Goal: Contribute content: Contribute content

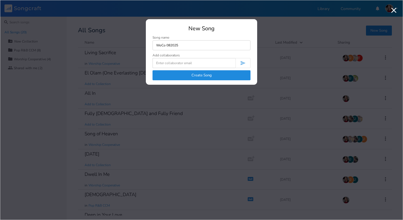
type input "WoCo 082025"
click at [196, 64] on input at bounding box center [193, 63] width 83 height 10
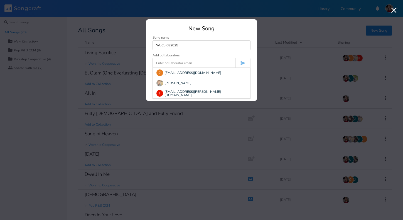
paste input "[PERSON_NAME][DOMAIN_NAME][EMAIL_ADDRESS][PERSON_NAME][DOMAIN_NAME]"
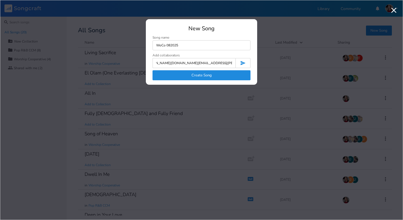
scroll to position [0, 15]
type input "[PERSON_NAME][DOMAIN_NAME][EMAIL_ADDRESS][PERSON_NAME][DOMAIN_NAME], [EMAIL_ADD…"
click at [218, 74] on button "Create Song" at bounding box center [201, 75] width 98 height 10
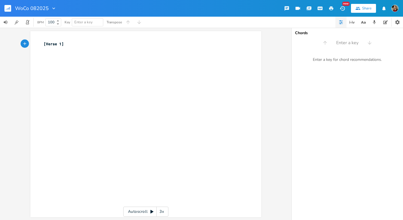
click at [367, 11] on button "Share" at bounding box center [363, 8] width 25 height 9
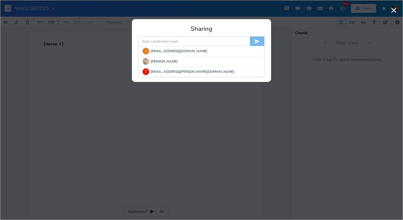
click at [193, 44] on input at bounding box center [194, 41] width 111 height 10
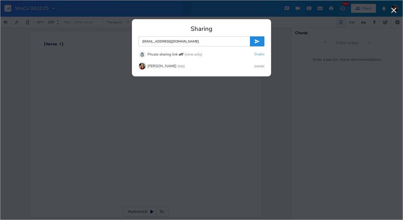
type input "[EMAIL_ADDRESS][DOMAIN_NAME]"
click at [258, 40] on icon "submit" at bounding box center [257, 42] width 6 height 6
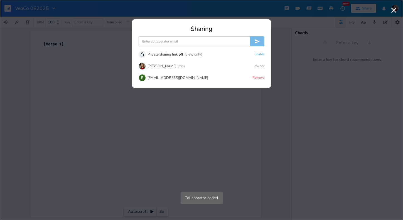
click at [207, 43] on input at bounding box center [194, 41] width 111 height 10
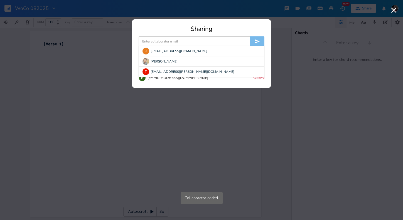
paste input "[PERSON_NAME][DOMAIN_NAME][EMAIL_ADDRESS][PERSON_NAME][DOMAIN_NAME]"
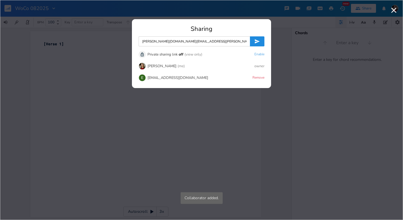
type input "[PERSON_NAME][DOMAIN_NAME][EMAIL_ADDRESS][PERSON_NAME][DOMAIN_NAME]"
click at [255, 41] on icon "submit" at bounding box center [257, 42] width 5 height 4
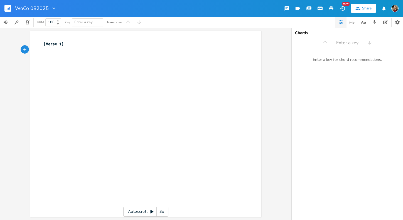
click at [68, 68] on div "xxxxxxxxxx [Verse 1] ​" at bounding box center [150, 129] width 215 height 179
type textarea "Your word is a lamp unto my feet"
type textarea "Shine enough light for the next step"
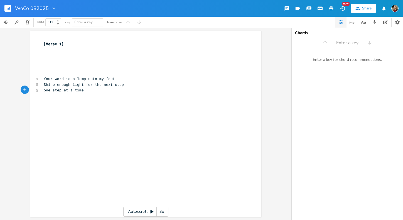
scroll to position [0, 30]
type textarea "one step at a time"
type textarea "in the light"
type textarea "you're my lantern"
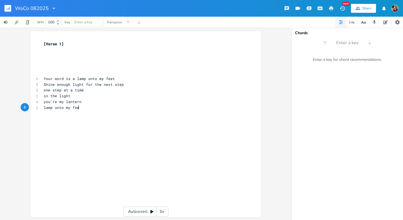
type textarea "lamp unto my feet"
click at [115, 129] on div "xxxxxxxxxx [Verse 1] ​ ​ ​ ​ ​ 9 Your word is a lamp unto my feet 8 Shine enoug…" at bounding box center [150, 129] width 215 height 179
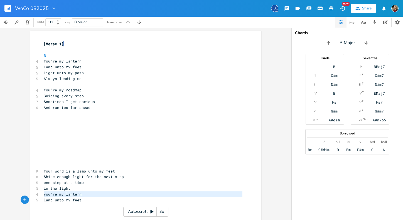
type textarea "you're my lantern lamp unto my feet"
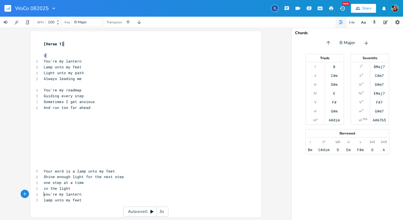
scroll to position [1, 0]
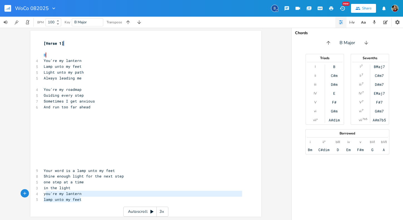
type textarea "amp unto my feet"
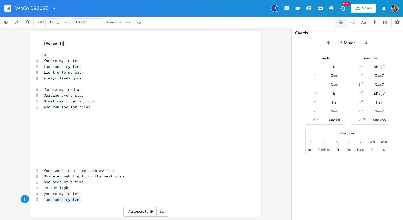
drag, startPoint x: 82, startPoint y: 199, endPoint x: 43, endPoint y: 197, distance: 38.7
click at [43, 197] on pre "lamp unto my feet" at bounding box center [143, 200] width 201 height 6
type textarea "Fire"
type textarea "flame"
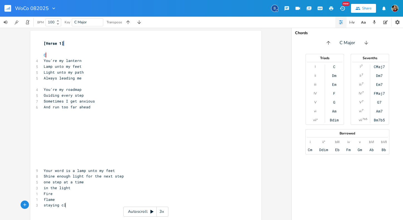
scroll to position [0, 21]
type textarea "staying close"
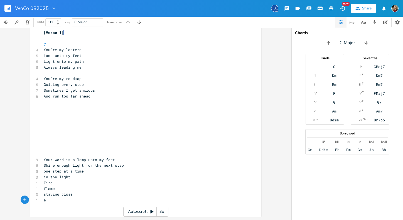
scroll to position [11, 0]
type textarea "a pace that feels like rest"
type textarea "moving slowly"
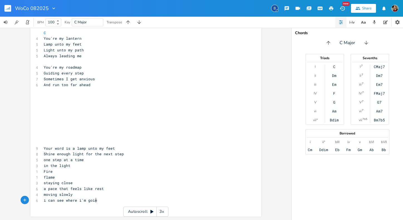
type textarea "i can see where i'm going"
type textarea "your words throw a beam of light on my dark path"
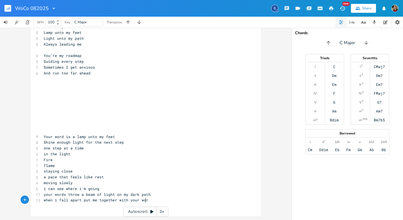
type textarea "when i fall apart put me together with your word"
type textarea "i won't forget what you have revealed"
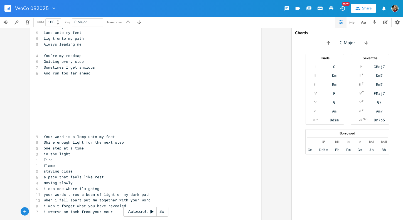
type textarea "i swerve an inch from your course"
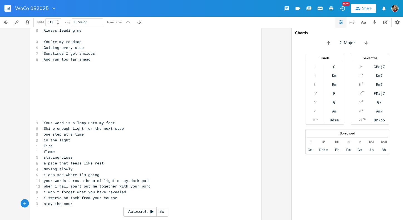
type textarea "stay the course"
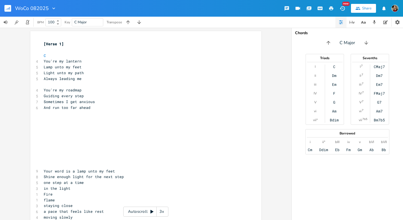
scroll to position [58, 0]
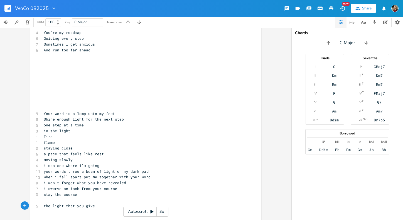
type textarea "the light that you give m"
type textarea "is enough"
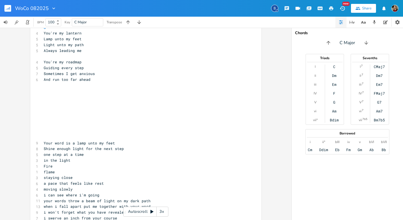
scroll to position [69, 0]
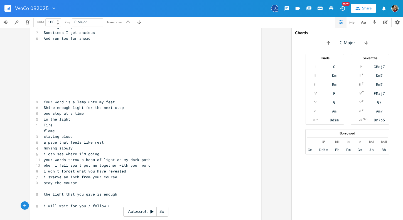
type textarea "i will wait for you / follow uu"
type textarea "you / rest in your"
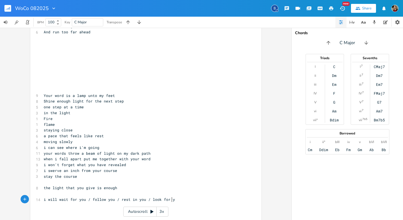
scroll to position [0, 22]
type textarea "/ look for you"
click at [46, 172] on span "i swerve an inch from your course" at bounding box center [80, 170] width 73 height 5
type textarea "won't"
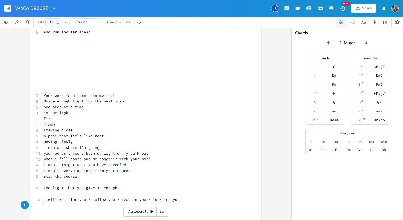
click at [45, 208] on pre "​" at bounding box center [143, 206] width 201 height 6
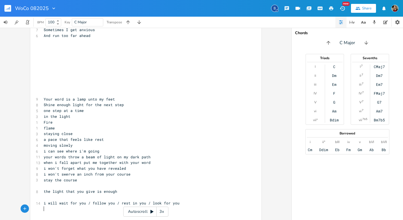
scroll to position [87, 0]
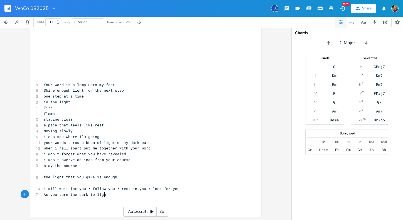
type textarea "As you turn the dark to light"
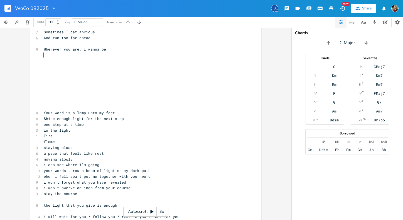
scroll to position [70, 0]
click at [77, 56] on pre "​" at bounding box center [143, 56] width 201 height 6
type textarea "Foreign or far"
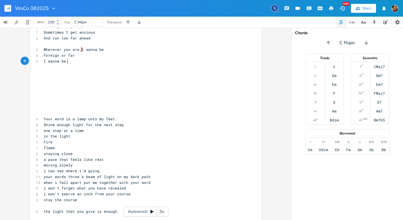
type textarea "I wanna be e"
type textarea "near you"
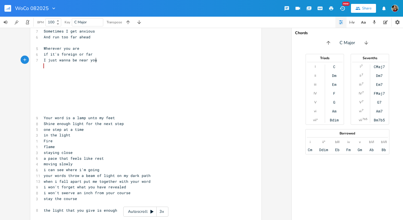
scroll to position [68, 0]
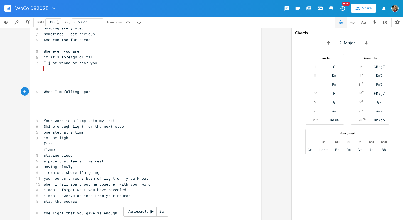
type textarea "When I'm falling apart"
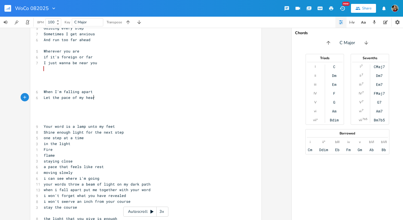
type textarea "Let the pace of my heart"
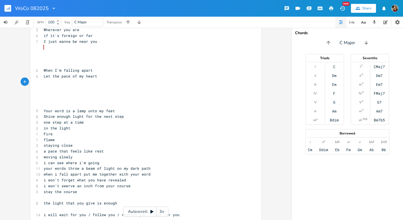
scroll to position [90, 0]
type textarea "Keep d"
type textarea "pulling me near you"
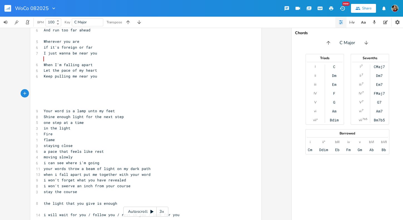
scroll to position [76, 0]
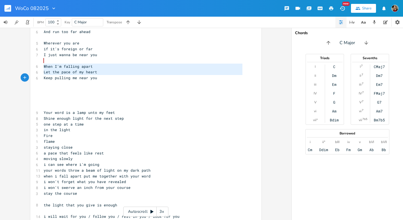
type textarea "When I'm falling apart Let the pace of my heart Keep pulling me near you"
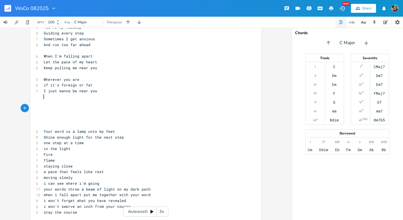
scroll to position [66, 0]
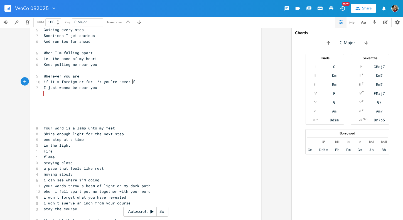
type textarea "// you're never far"
click at [129, 82] on span "if it's foreign or far // you're never far" at bounding box center [92, 81] width 96 height 5
type textarea "too"
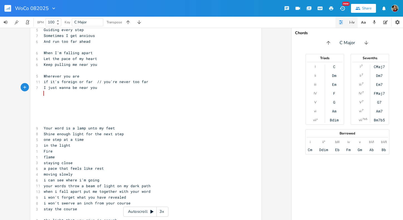
click at [351, 23] on icon "button" at bounding box center [352, 22] width 7 height 7
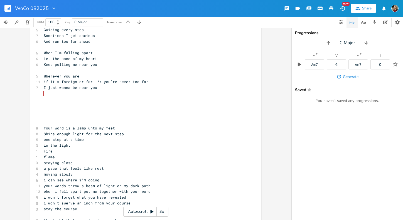
click at [357, 23] on button "button" at bounding box center [351, 22] width 11 height 11
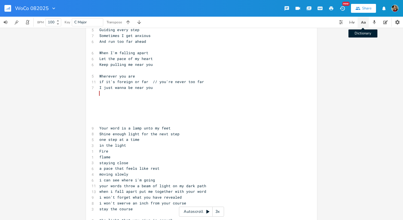
click at [360, 23] on icon "button" at bounding box center [363, 22] width 7 height 7
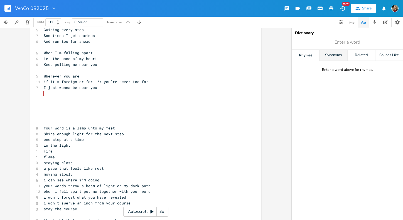
click at [333, 55] on div "Synonyms" at bounding box center [333, 55] width 28 height 11
click at [310, 56] on div "Rhymes" at bounding box center [306, 55] width 28 height 11
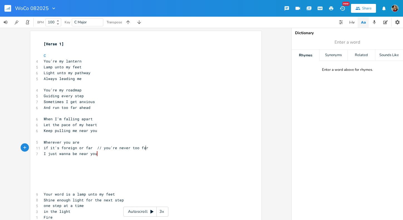
scroll to position [0, 0]
click at [152, 149] on pre "if it's foreign or far // you're never too far" at bounding box center [143, 148] width 201 height 6
type textarea "// you light up the dark"
click at [147, 156] on pre "I just wanna be near you" at bounding box center [143, 154] width 201 height 6
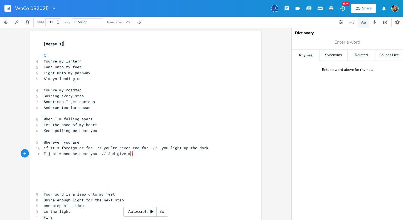
type textarea "// And give ma."
type textarea "a clear view"
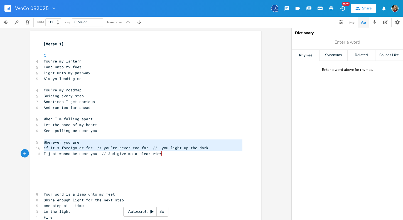
type textarea "Wherever you are if it's foreign or far // you're never too far // you light up…"
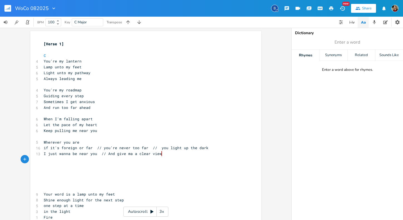
scroll to position [115, 0]
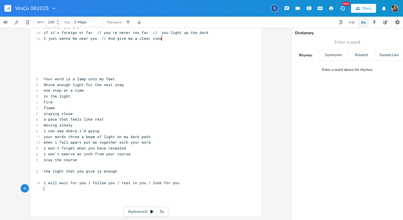
click at [189, 188] on pre "​" at bounding box center [143, 189] width 201 height 6
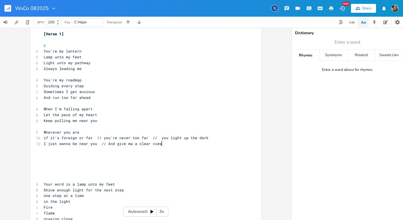
scroll to position [10, 0]
click at [159, 137] on span "if it's foreign or far // you're never too far // you light up the dark" at bounding box center [126, 137] width 165 height 5
type textarea "Y"
click at [105, 144] on span "I just wanna be near you // And give ma a clear view" at bounding box center [103, 143] width 118 height 5
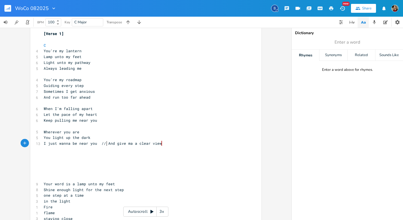
type textarea "I just wanna be near you //"
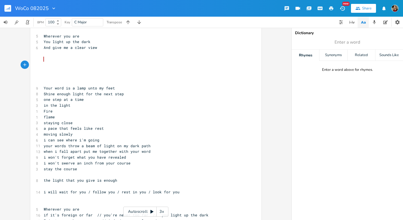
scroll to position [95, 0]
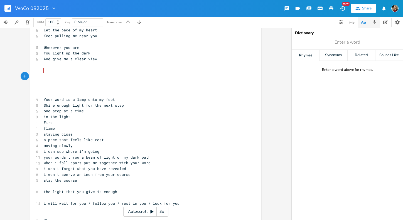
click at [372, 23] on icon "button" at bounding box center [374, 22] width 5 height 5
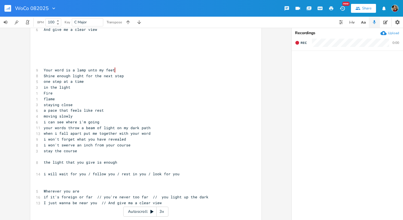
scroll to position [125, 0]
click at [297, 43] on icon "button" at bounding box center [297, 43] width 4 height 4
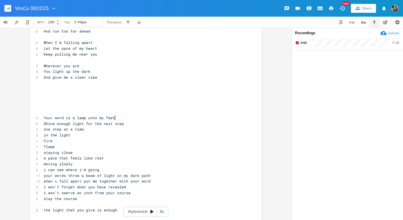
scroll to position [77, 0]
click at [297, 44] on rect "button" at bounding box center [297, 42] width 3 height 3
click at [398, 61] on icon "button" at bounding box center [397, 63] width 6 height 6
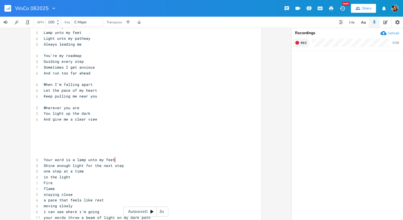
scroll to position [0, 0]
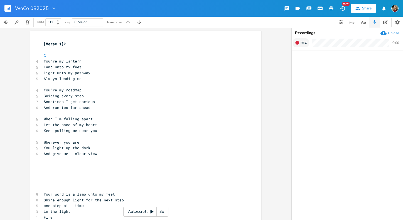
click at [68, 44] on pre "[Verse 1] k" at bounding box center [143, 44] width 201 height 6
click at [88, 151] on pre "And give me a clear view" at bounding box center [143, 154] width 201 height 6
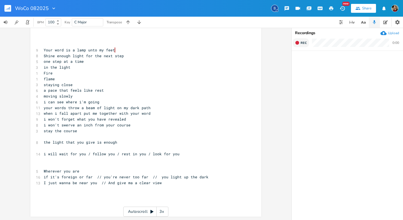
scroll to position [140, 0]
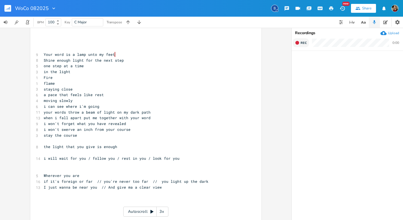
click at [65, 170] on pre "​" at bounding box center [143, 170] width 201 height 6
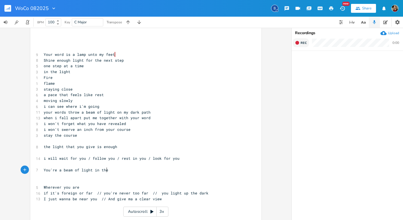
type textarea "You're a beam of light in the f"
type textarea "dark of night"
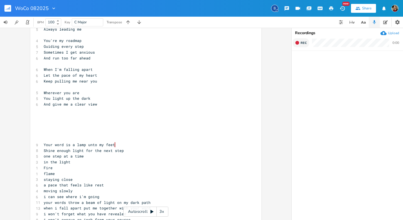
scroll to position [49, 0]
click at [51, 117] on pre "​" at bounding box center [143, 117] width 201 height 6
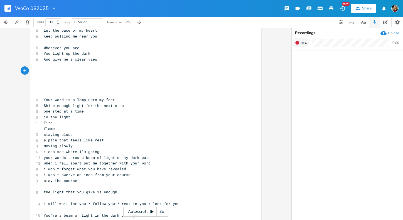
scroll to position [81, 0]
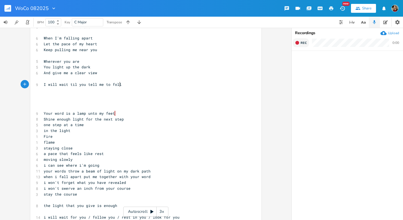
type textarea "I will wait til you tell me to follow"
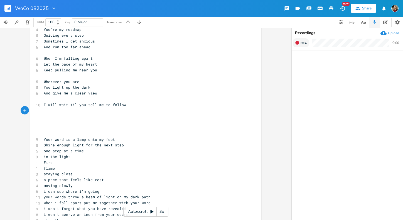
scroll to position [60, 0]
click at [68, 108] on pre "​" at bounding box center [143, 111] width 201 height 6
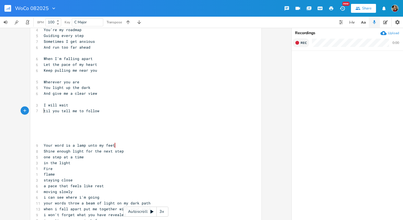
click at [91, 120] on pre "​" at bounding box center [143, 123] width 201 height 6
click at [78, 107] on pre "I will wait" at bounding box center [143, 105] width 201 height 6
type textarea "for you"
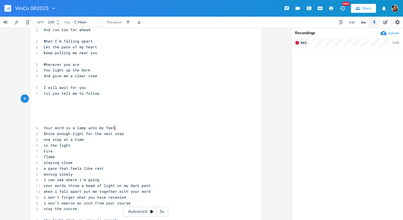
scroll to position [78, 0]
click at [84, 95] on span "til you tell me to follow" at bounding box center [72, 93] width 56 height 5
type textarea "go"
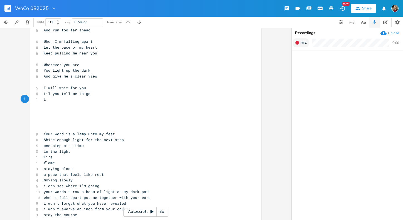
type textarea "I il"
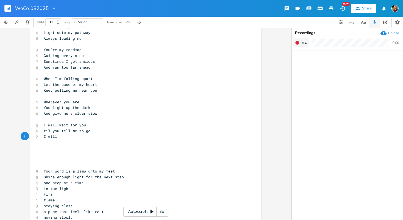
scroll to position [33, 0]
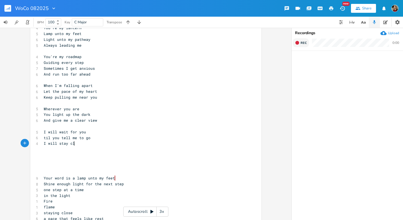
type textarea "will stay close"
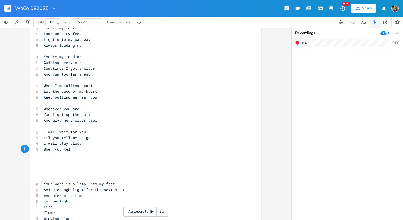
type textarea "When you tell"
type textarea "say to follow"
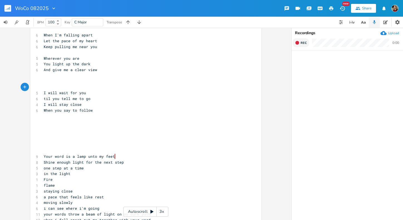
scroll to position [84, 0]
click at [87, 104] on pre "I will stay close" at bounding box center [143, 105] width 201 height 6
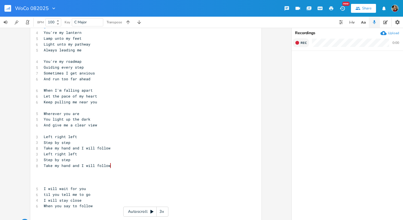
scroll to position [29, 0]
click at [297, 43] on icon "button" at bounding box center [297, 43] width 4 height 4
click at [137, 166] on pre "Take my hand and I will follow" at bounding box center [143, 165] width 201 height 6
type textarea "you"
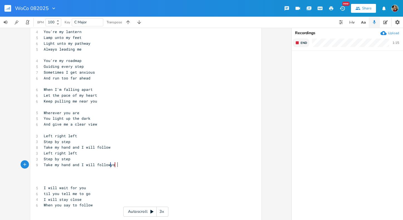
scroll to position [0, 6]
click at [297, 42] on rect "button" at bounding box center [297, 42] width 3 height 3
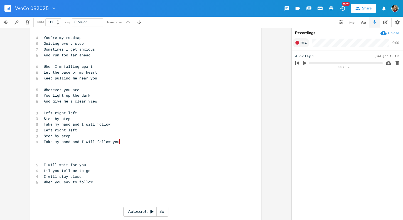
scroll to position [0, 0]
click at [92, 158] on pre "​" at bounding box center [143, 159] width 201 height 6
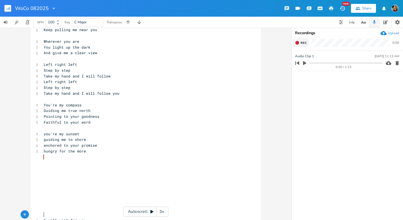
scroll to position [101, 0]
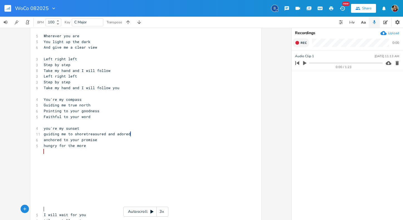
click at [126, 151] on pre at bounding box center [143, 152] width 201 height 6
click at [115, 167] on pre "​" at bounding box center [143, 169] width 201 height 6
type textarea "treasured and adored"
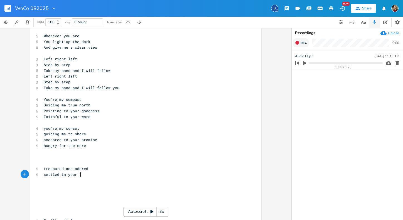
type textarea "settled in your lord"
type textarea "trusting in your"
type textarea "lord"
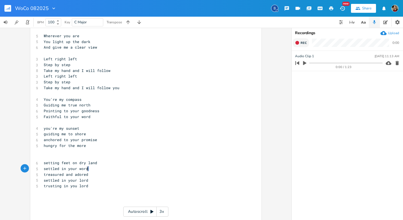
click at [97, 171] on pre "settled in your word" at bounding box center [143, 169] width 201 height 6
click at [89, 175] on pre "treasured and adored" at bounding box center [143, 175] width 201 height 6
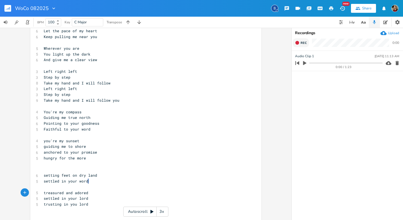
scroll to position [91, 0]
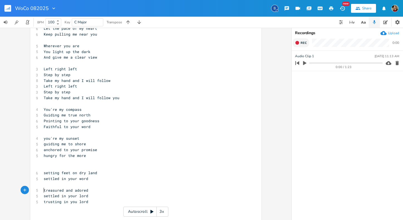
click at [73, 195] on span "settled in your lord" at bounding box center [66, 196] width 45 height 5
type textarea "trusting in you lord"
type textarea "hungry for the more"
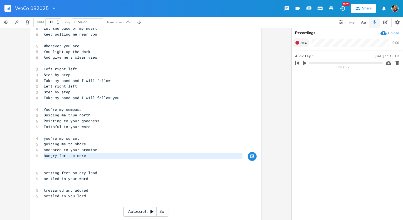
paste textarea
click at [61, 166] on pre "​" at bounding box center [143, 167] width 201 height 6
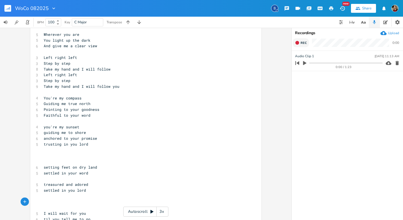
scroll to position [93, 0]
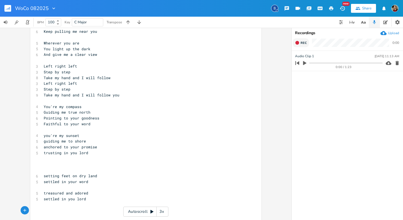
click at [50, 167] on pre "​" at bounding box center [143, 165] width 201 height 6
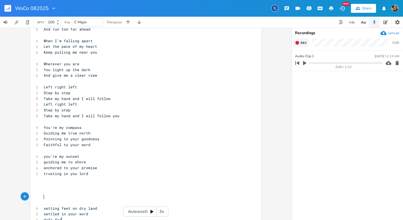
scroll to position [73, 0]
click at [43, 87] on pre "Left right left" at bounding box center [143, 87] width 201 height 6
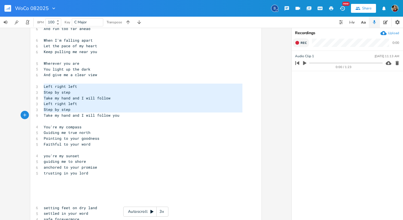
type textarea "Left right left Step by step Take my hand and I will follow Left right left Ste…"
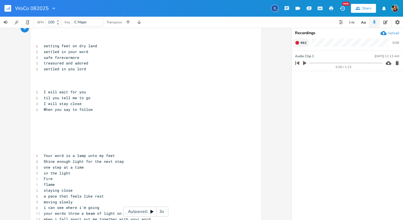
scroll to position [284, 0]
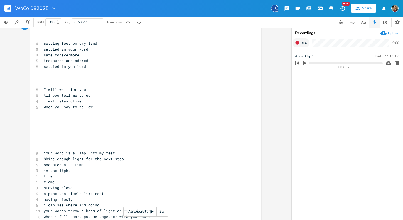
click at [75, 141] on pre "​" at bounding box center [143, 142] width 201 height 6
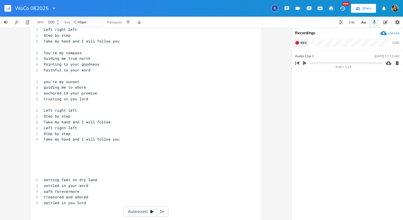
scroll to position [148, 0]
click at [58, 154] on pre "​" at bounding box center [143, 157] width 201 height 6
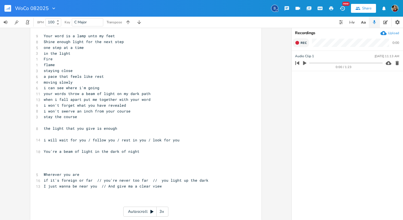
scroll to position [374, 0]
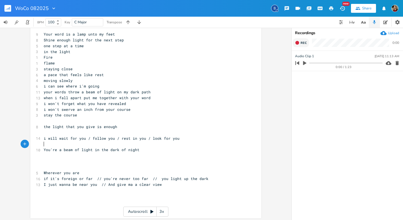
click at [66, 145] on pre "​" at bounding box center [143, 144] width 201 height 6
type textarea "You're a beam of light in the dark of night"
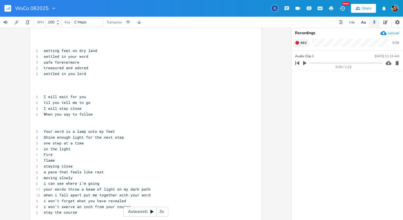
scroll to position [176, 0]
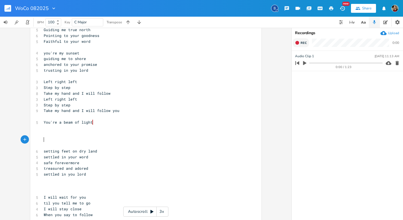
click at [55, 139] on pre "​" at bounding box center [143, 140] width 201 height 6
paste textarea
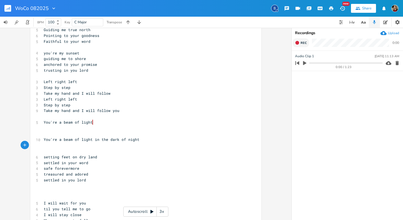
click at [40, 125] on div "x [Verse 1] C 4 You're my lantern 5 Lamp unto my feet 6 Light unto my pathway 5…" at bounding box center [145, 136] width 231 height 562
click at [94, 124] on pre "You're a beam of light" at bounding box center [143, 123] width 201 height 6
type textarea "You're a beam of light"
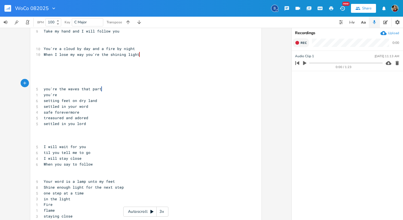
scroll to position [226, 0]
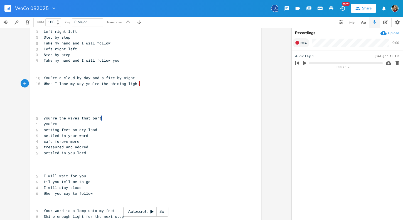
click at [83, 84] on span "When I lose my way you're the shining light" at bounding box center [92, 83] width 96 height 5
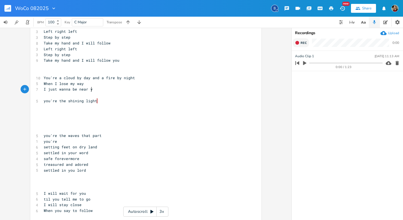
scroll to position [0, 40]
type textarea "I just wanna be near you"
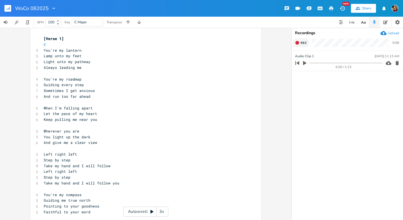
scroll to position [0, 0]
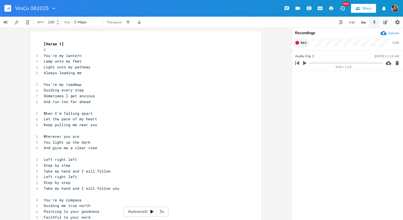
click at [298, 43] on icon "button" at bounding box center [297, 43] width 4 height 4
click at [298, 43] on rect "button" at bounding box center [297, 42] width 3 height 3
click at [298, 43] on icon "button" at bounding box center [297, 43] width 4 height 4
click at [398, 64] on icon "button" at bounding box center [396, 63] width 3 height 4
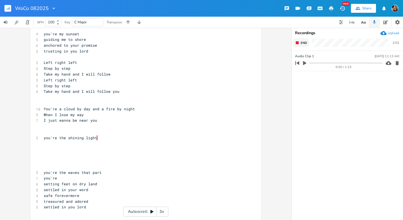
scroll to position [196, 0]
click at [297, 42] on rect "button" at bounding box center [297, 42] width 3 height 3
click at [221, 143] on pre "​" at bounding box center [143, 143] width 201 height 6
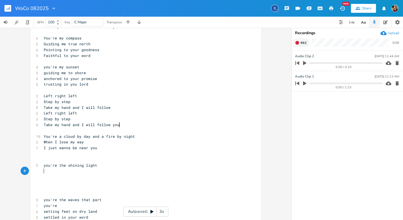
scroll to position [173, 0]
